Goal: Navigation & Orientation: Find specific page/section

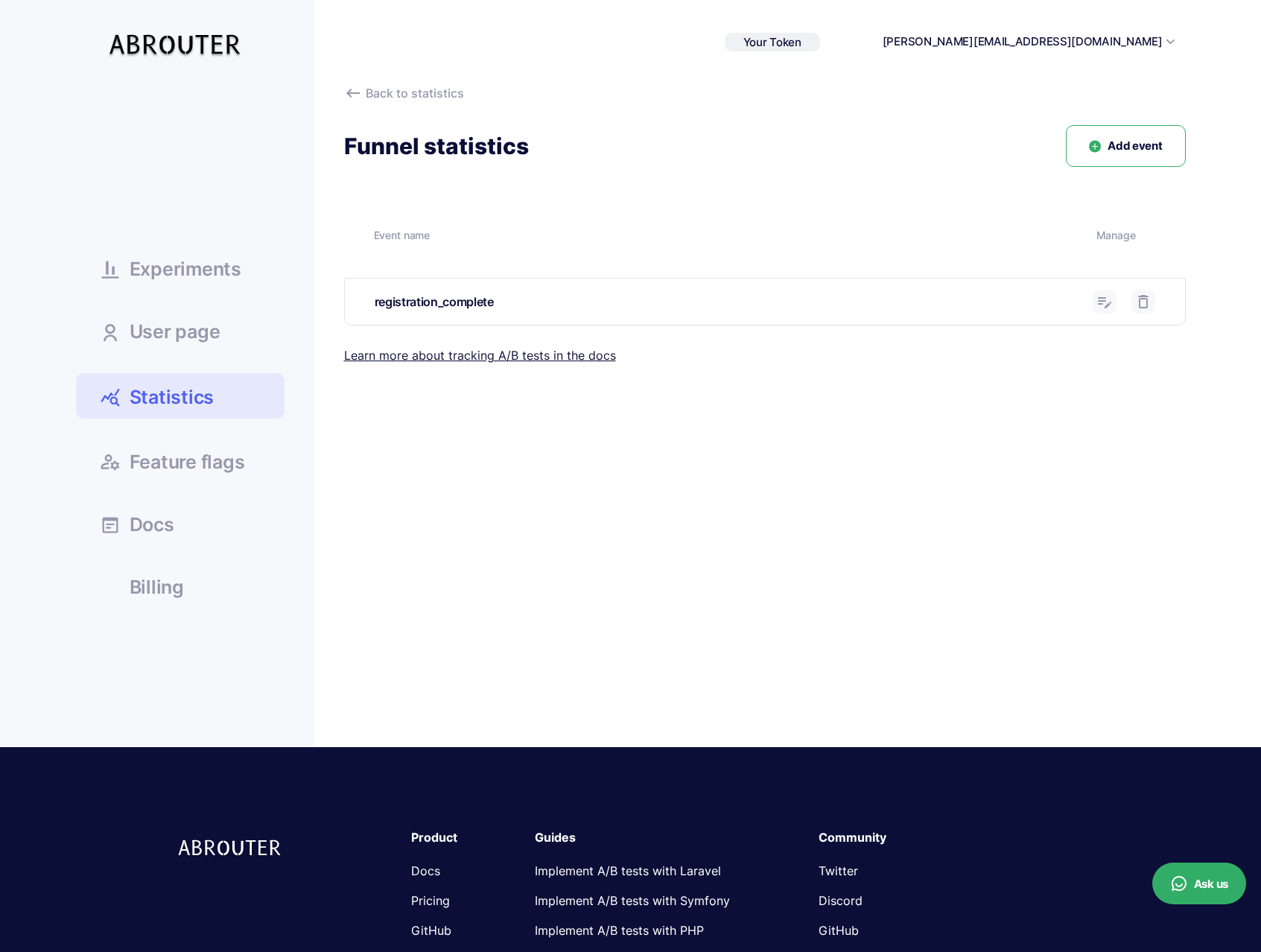
click at [188, 269] on span "Experiments" at bounding box center [186, 269] width 112 height 18
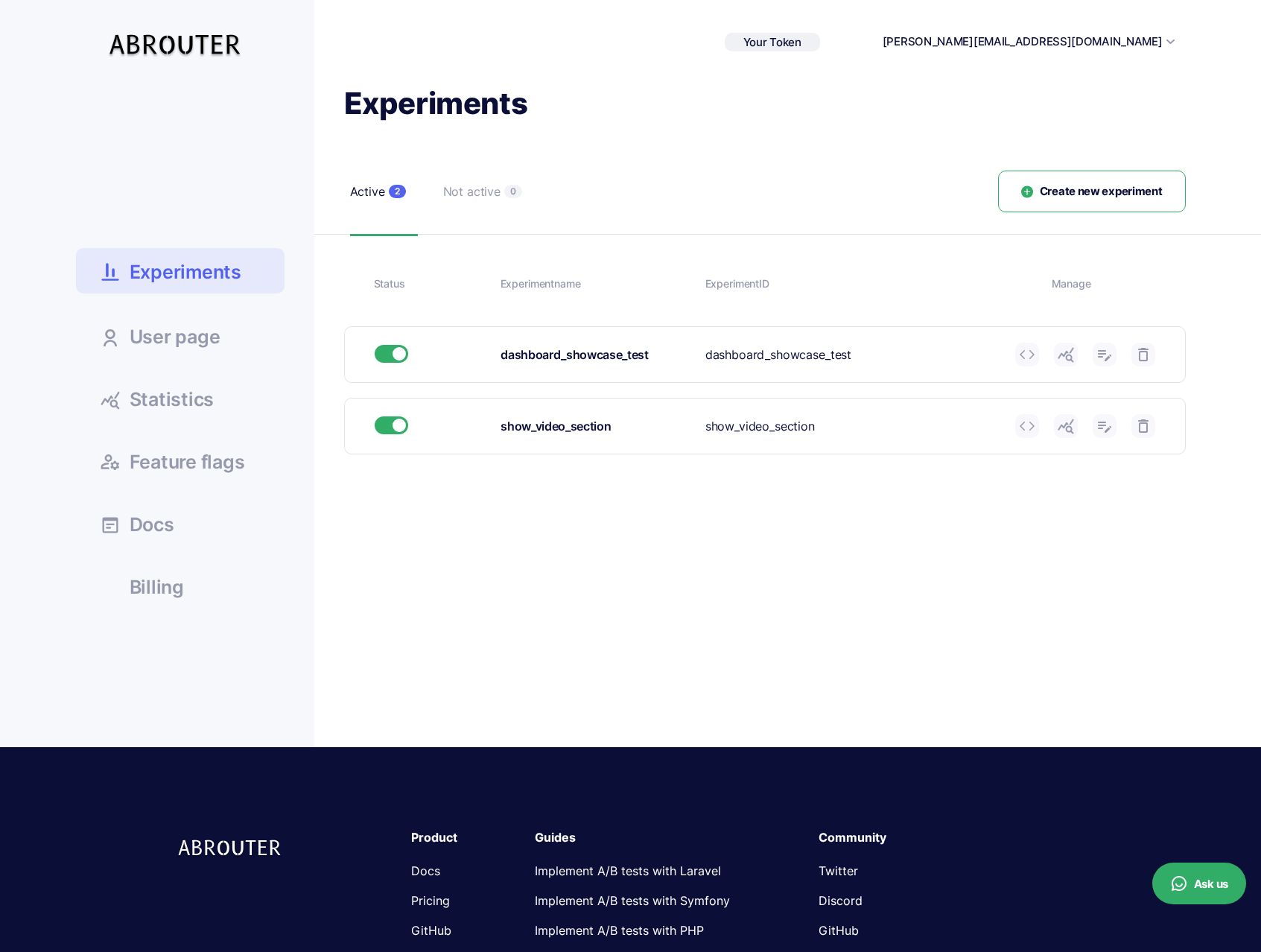
click at [195, 318] on link "User page" at bounding box center [180, 336] width 208 height 40
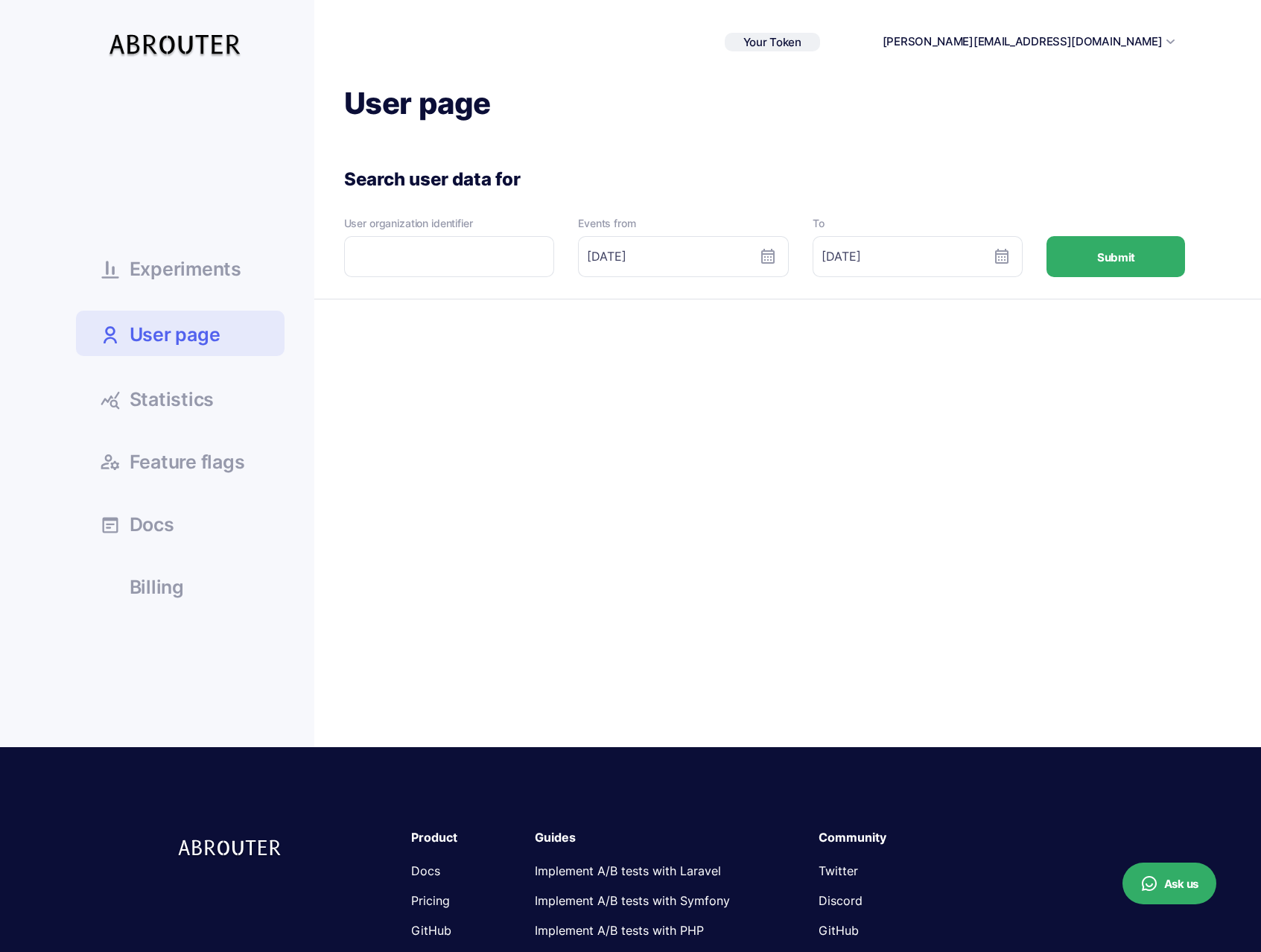
click at [187, 396] on span "Statistics" at bounding box center [172, 399] width 85 height 18
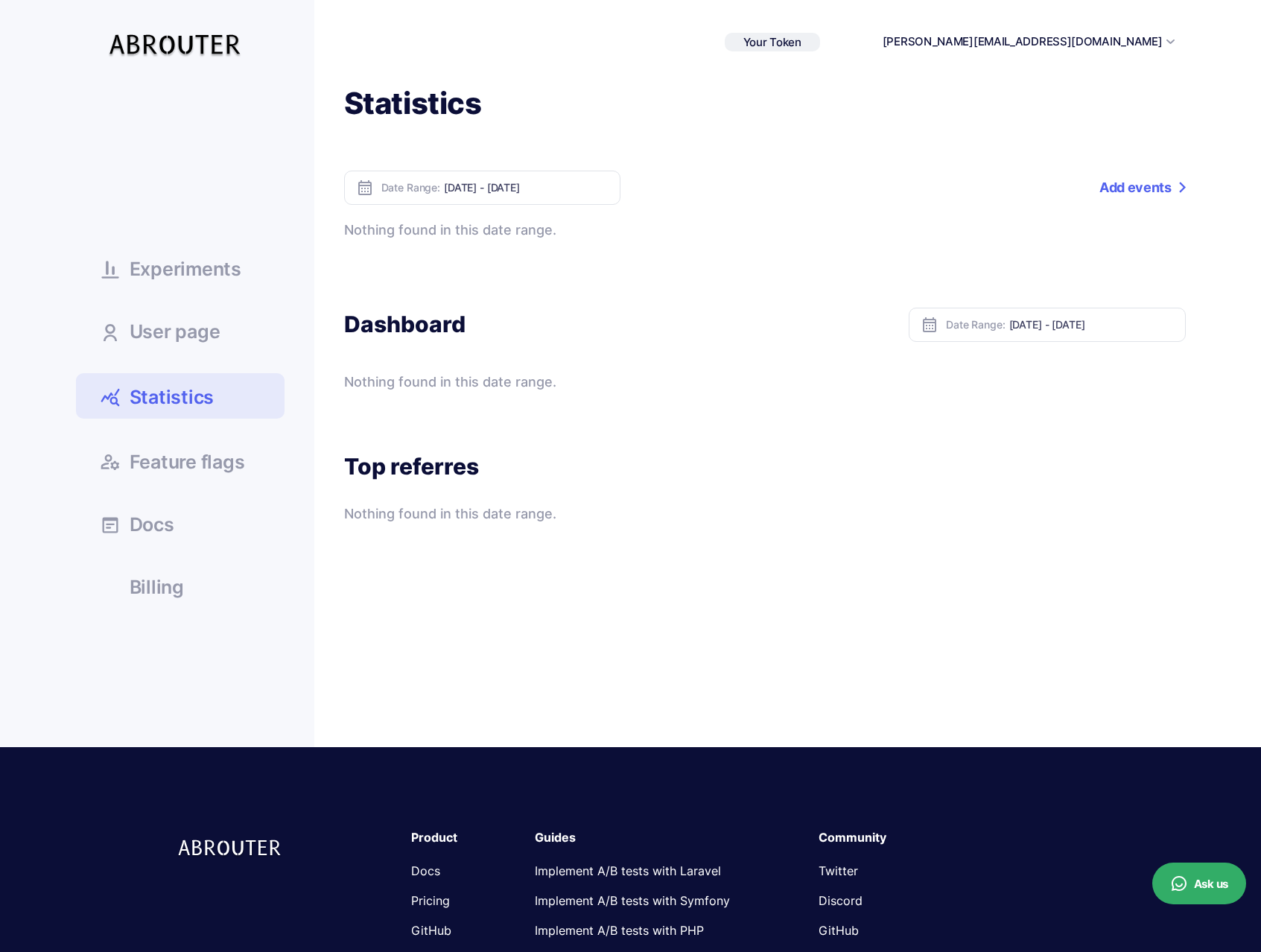
drag, startPoint x: 727, startPoint y: 613, endPoint x: 729, endPoint y: 602, distance: 11.2
click at [729, 610] on div "Statistics Date Range: Oct 04, 2025 - Oct 10, 2025 Add events Event name Percen…" at bounding box center [750, 352] width 871 height 536
click at [191, 46] on img at bounding box center [178, 42] width 141 height 44
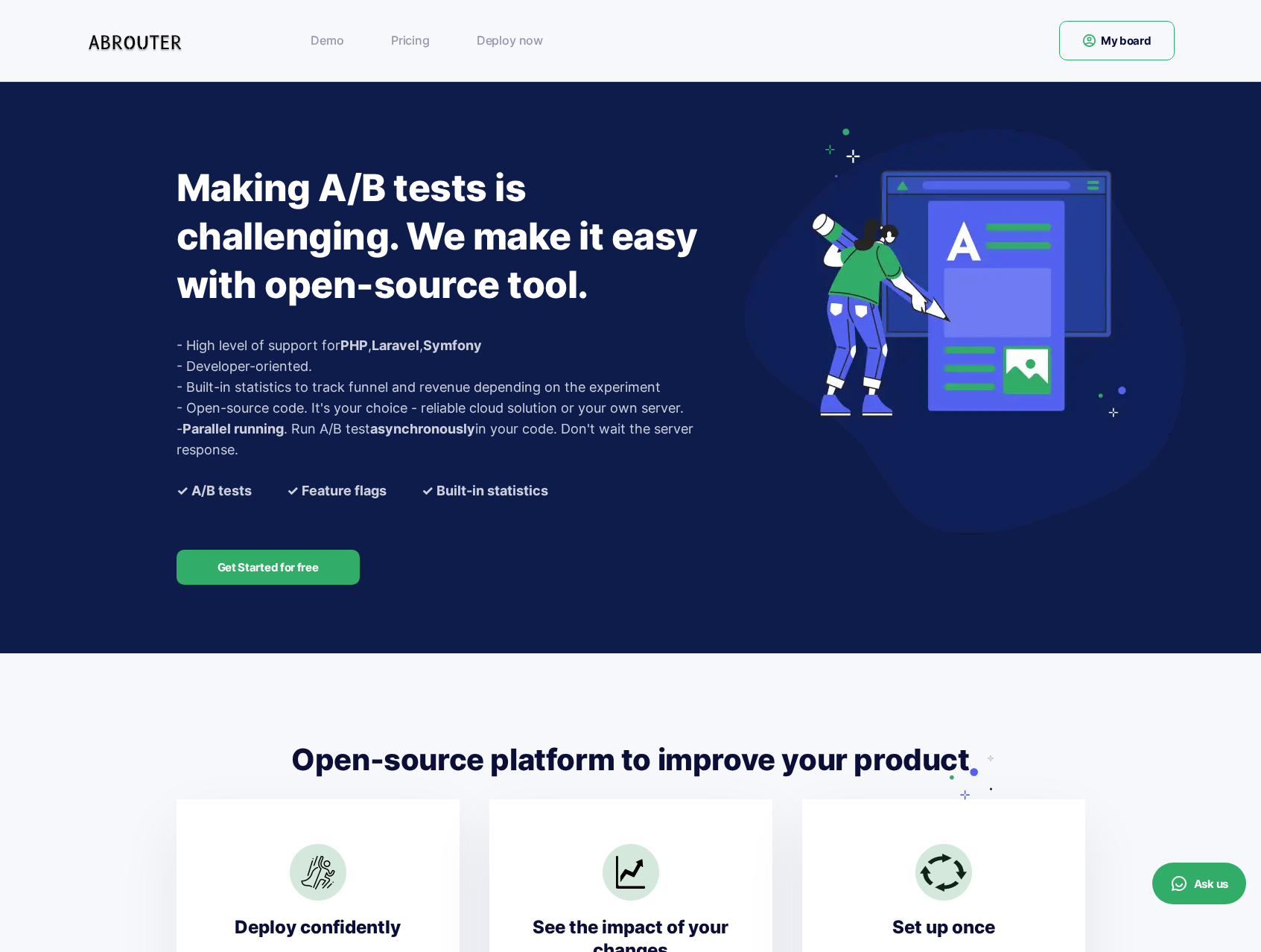
click at [1091, 53] on link "My board" at bounding box center [1117, 40] width 116 height 39
